Goal: Task Accomplishment & Management: Manage account settings

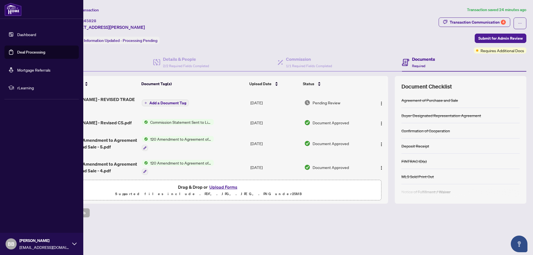
click at [30, 55] on link "Deal Processing" at bounding box center [31, 52] width 28 height 5
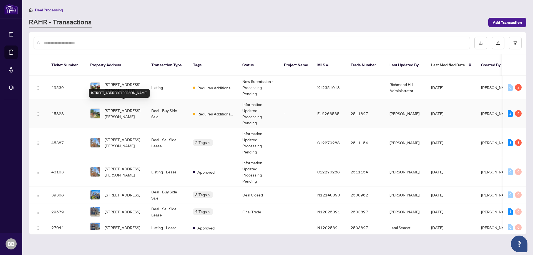
click at [127, 111] on span "[STREET_ADDRESS][PERSON_NAME]" at bounding box center [124, 113] width 38 height 12
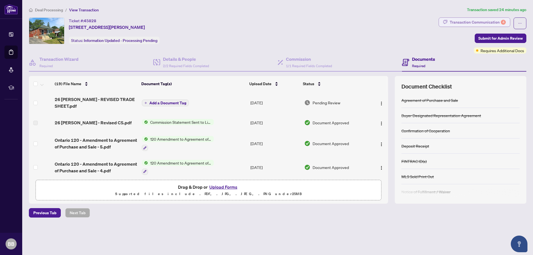
click at [466, 20] on div "Transaction Communication 4" at bounding box center [478, 22] width 56 height 9
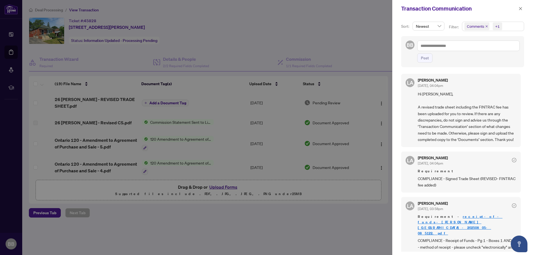
click at [324, 221] on div at bounding box center [266, 127] width 533 height 255
click at [521, 9] on icon "close" at bounding box center [521, 9] width 4 height 4
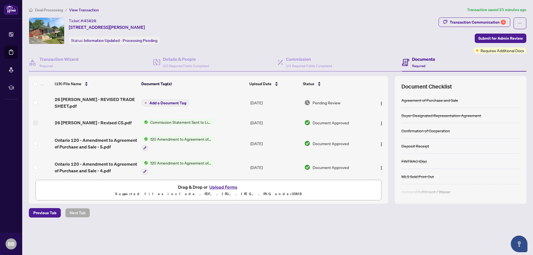
click at [227, 187] on button "Upload Forms" at bounding box center [223, 187] width 31 height 7
click at [160, 102] on span "Add a Document Tag" at bounding box center [167, 103] width 37 height 4
click at [108, 100] on span "26 [PERSON_NAME] - REVISED TRADE SHEET.pdf" at bounding box center [96, 102] width 82 height 13
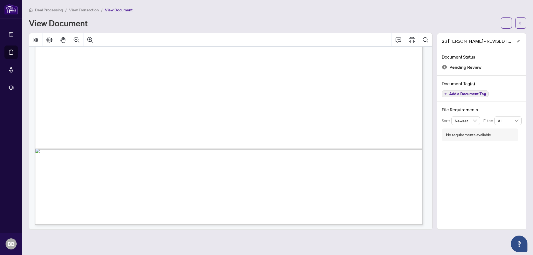
scroll to position [330, 0]
click at [520, 19] on span "button" at bounding box center [521, 23] width 4 height 9
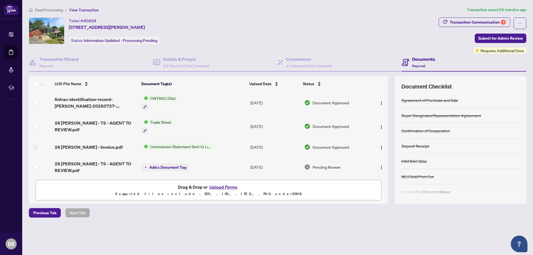
scroll to position [139, 0]
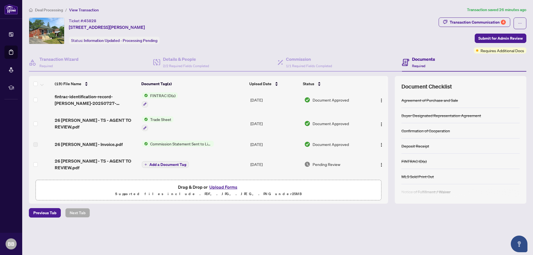
click at [162, 118] on span "Trade Sheet" at bounding box center [161, 119] width 26 height 6
click at [155, 146] on span "Trade Sheet" at bounding box center [145, 146] width 26 height 6
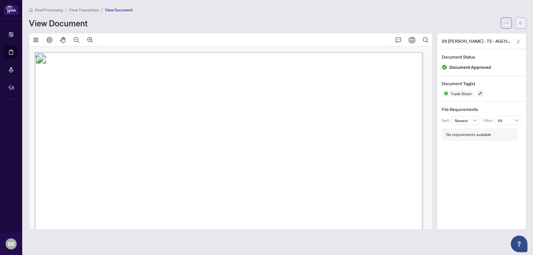
click at [522, 19] on span "button" at bounding box center [521, 23] width 4 height 9
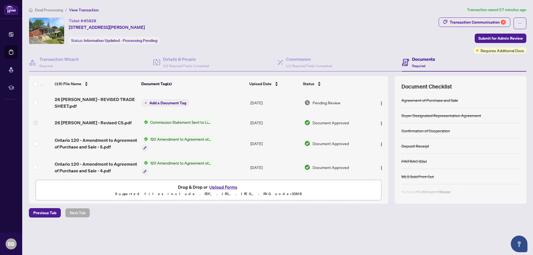
click at [230, 186] on button "Upload Forms" at bounding box center [223, 187] width 31 height 7
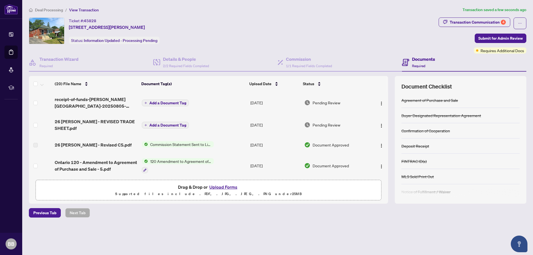
click at [174, 101] on span "Add a Document Tag" at bounding box center [167, 103] width 37 height 4
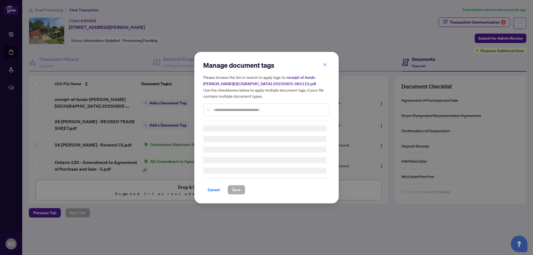
click at [267, 109] on div "Manage document tags Please browse the list or search to apply tags to: receipt…" at bounding box center [266, 91] width 127 height 60
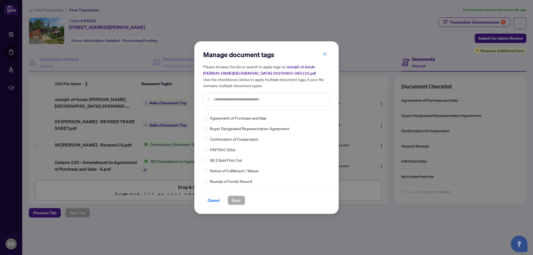
click at [258, 96] on input "text" at bounding box center [270, 99] width 112 height 6
type input "***"
click at [237, 119] on span "Receipt of Funds Record" at bounding box center [231, 118] width 42 height 6
click at [242, 198] on button "Save" at bounding box center [236, 200] width 17 height 9
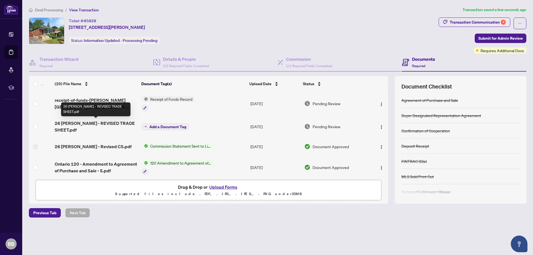
click at [99, 123] on span "26 [PERSON_NAME] - REVISED TRADE SHEET.pdf" at bounding box center [96, 126] width 82 height 13
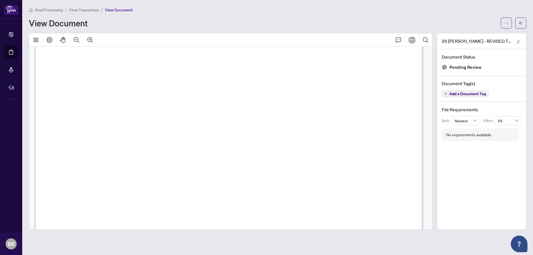
scroll to position [275, 0]
drag, startPoint x: 503, startPoint y: 21, endPoint x: 500, endPoint y: 24, distance: 3.7
click at [503, 22] on button "button" at bounding box center [506, 22] width 11 height 11
click at [481, 35] on span "Download" at bounding box center [486, 35] width 42 height 6
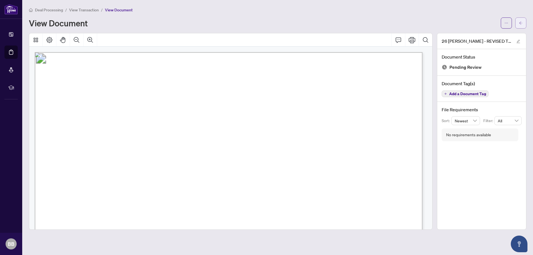
click at [525, 21] on button "button" at bounding box center [520, 22] width 11 height 11
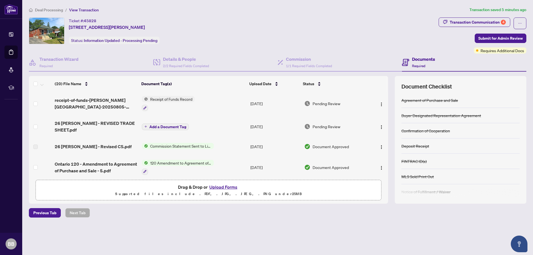
click at [231, 186] on button "Upload Forms" at bounding box center [223, 187] width 31 height 7
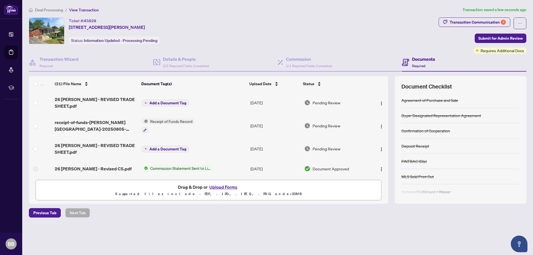
click at [178, 102] on span "Add a Document Tag" at bounding box center [167, 103] width 37 height 4
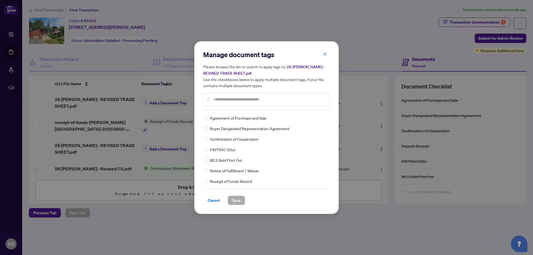
click at [236, 101] on input "text" at bounding box center [270, 99] width 112 height 6
type input "*****"
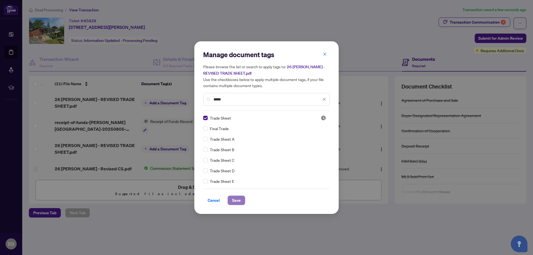
click at [233, 200] on span "Save" at bounding box center [236, 200] width 9 height 9
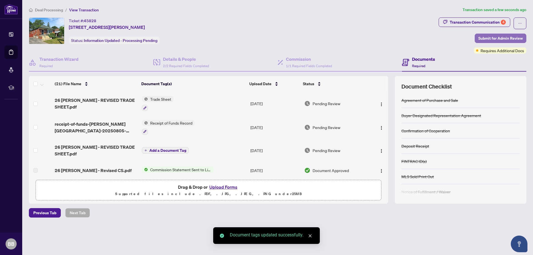
click at [495, 34] on span "Submit for Admin Review" at bounding box center [500, 38] width 44 height 9
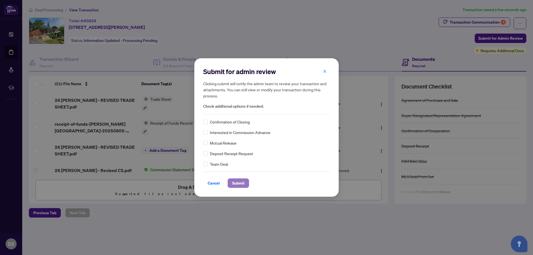
click at [240, 181] on span "Submit" at bounding box center [238, 183] width 12 height 9
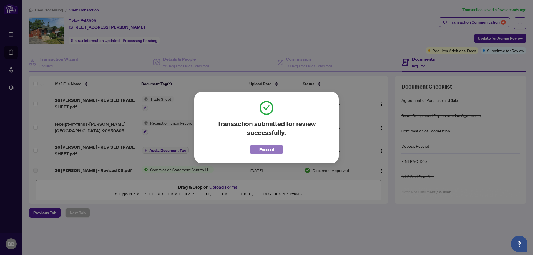
click at [270, 152] on span "Proceed" at bounding box center [266, 149] width 15 height 9
